Goal: Transaction & Acquisition: Purchase product/service

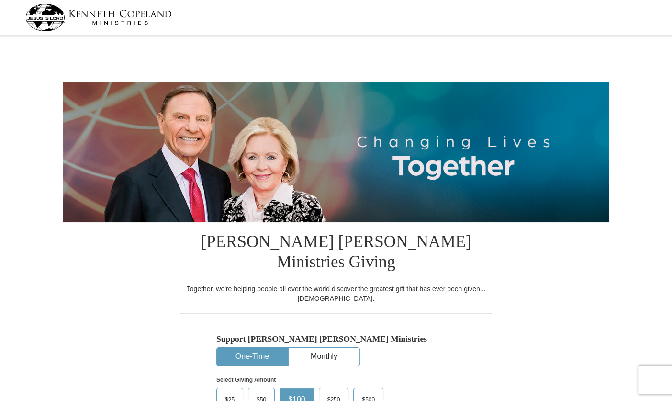
select select "NC"
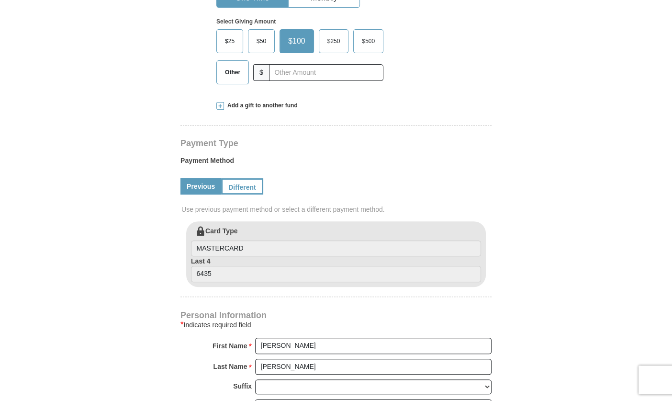
scroll to position [358, 0]
click at [314, 240] on input "MASTERCARD" at bounding box center [336, 248] width 290 height 16
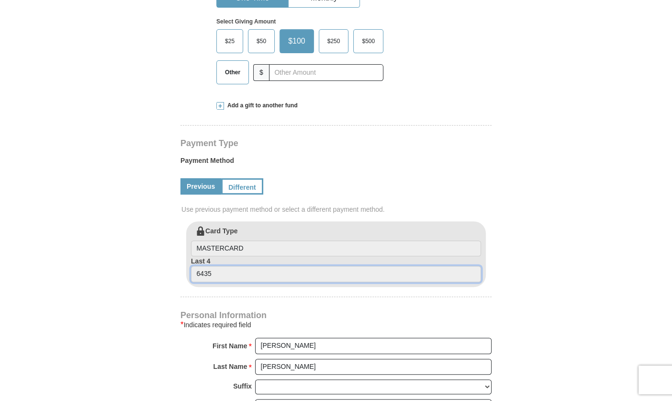
click at [292, 266] on input "6435" at bounding box center [336, 274] width 290 height 16
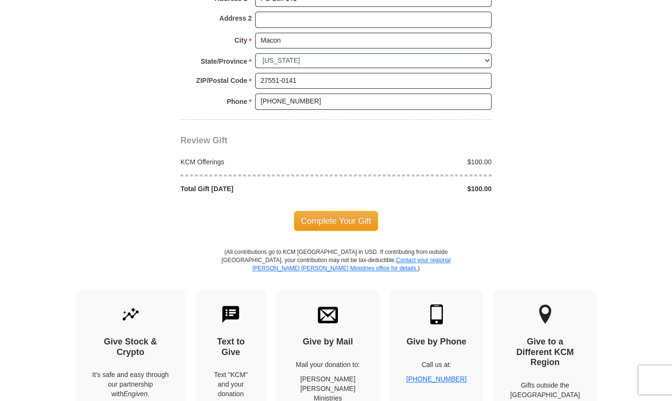
scroll to position [808, 0]
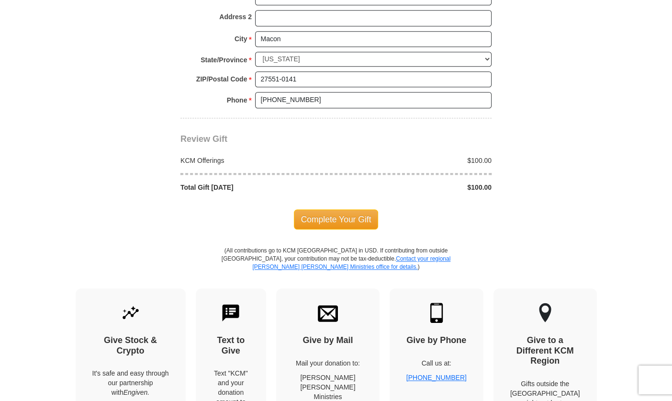
click at [240, 303] on img at bounding box center [231, 313] width 20 height 20
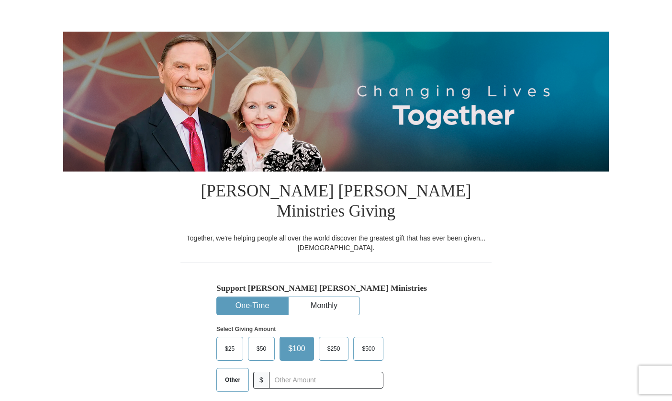
scroll to position [0, 0]
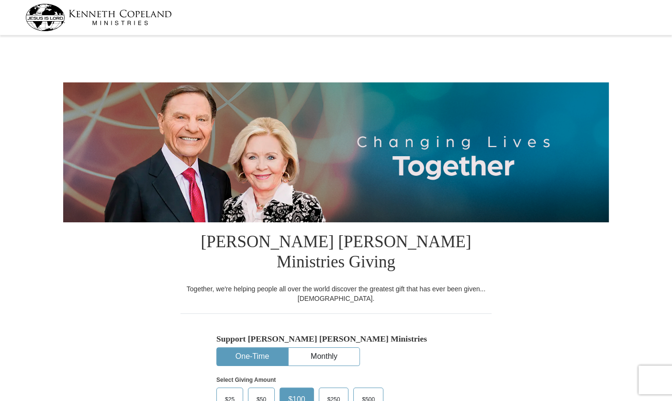
select select "NC"
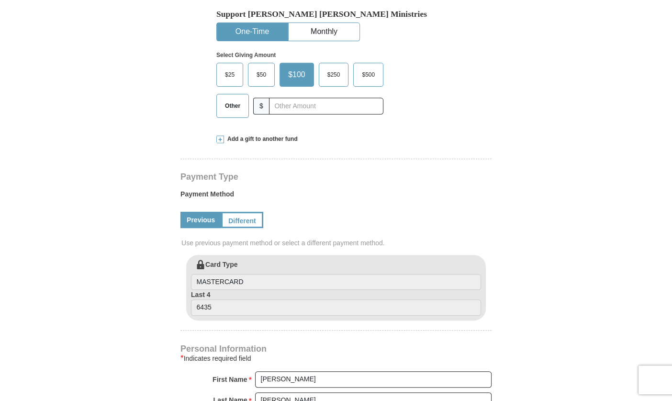
scroll to position [357, 0]
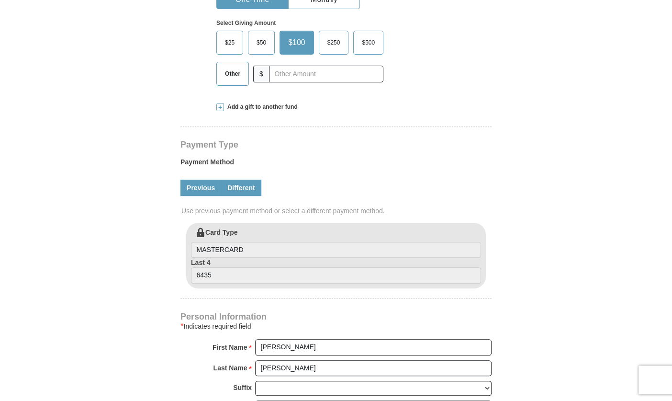
click at [244, 180] on link "Different" at bounding box center [241, 188] width 40 height 16
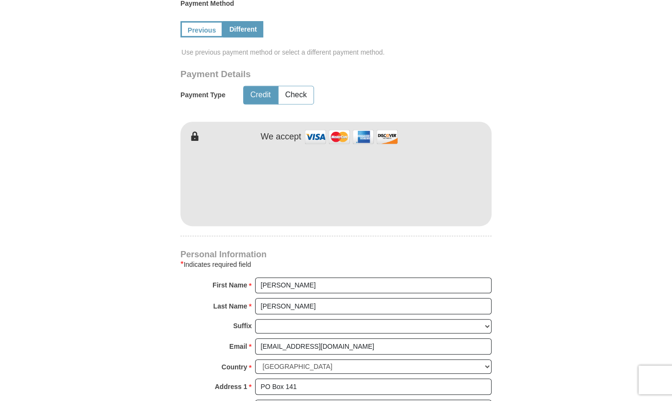
scroll to position [516, 0]
click at [203, 21] on link "Previous" at bounding box center [200, 29] width 41 height 16
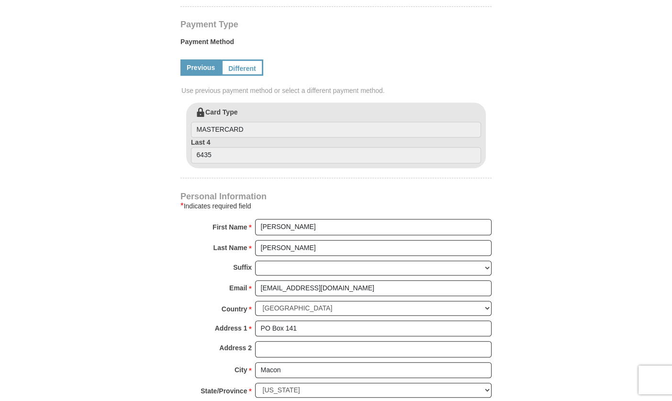
scroll to position [475, 0]
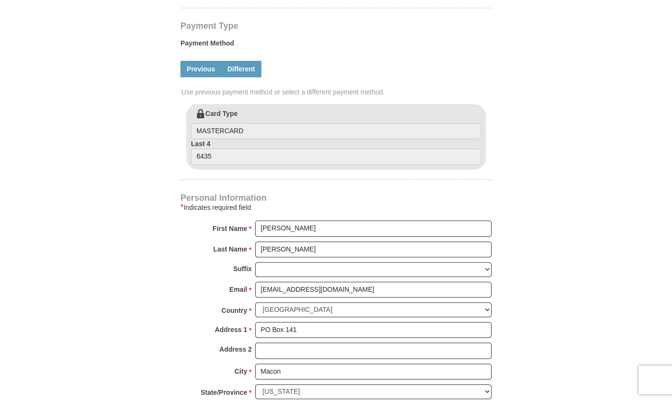
click at [244, 61] on link "Different" at bounding box center [241, 69] width 40 height 16
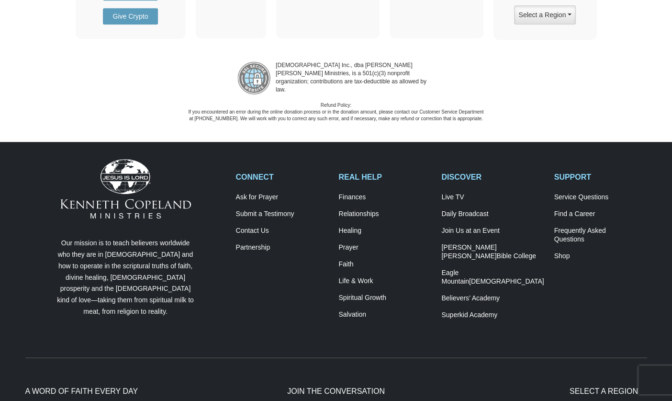
scroll to position [1386, 0]
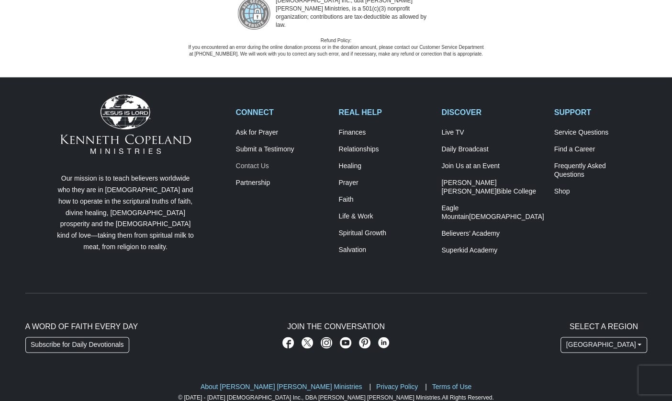
click at [255, 162] on link "Contact Us" at bounding box center [282, 166] width 93 height 9
